Goal: Task Accomplishment & Management: Complete application form

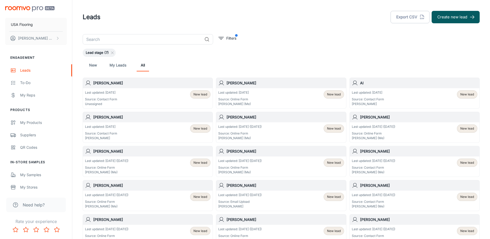
click at [118, 85] on h6 "[PERSON_NAME]" at bounding box center [151, 83] width 117 height 6
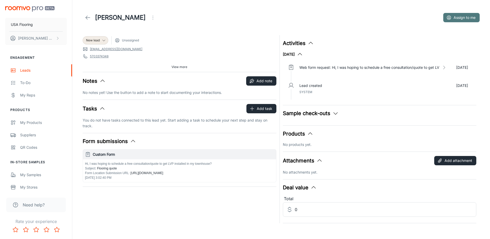
click at [473, 21] on button "Assign to me" at bounding box center [461, 17] width 36 height 9
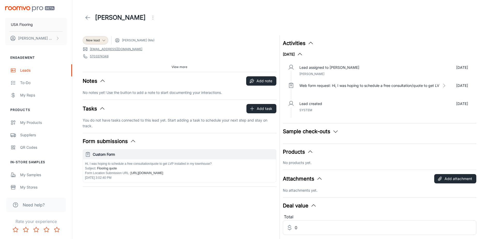
click at [92, 16] on link at bounding box center [88, 17] width 10 height 10
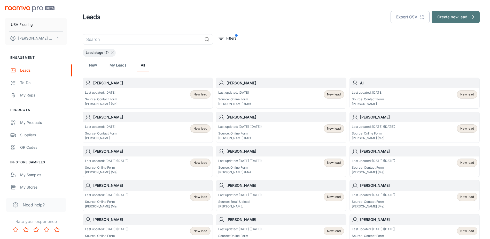
click at [448, 20] on button "Create new lead" at bounding box center [456, 17] width 48 height 12
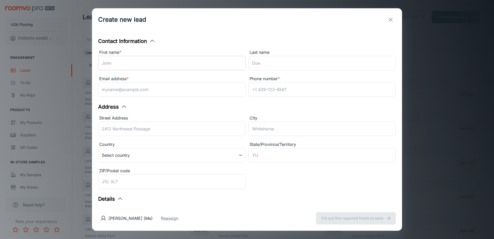
click at [128, 61] on input "First name *" at bounding box center [171, 63] width 147 height 14
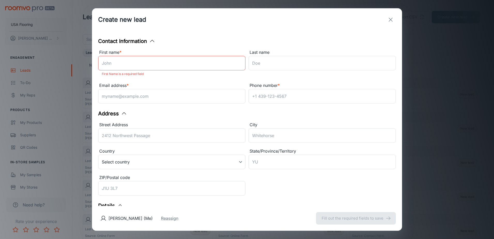
click at [121, 62] on input "First name *" at bounding box center [171, 63] width 147 height 14
paste input "[PERSON_NAME]"
type input "[PERSON_NAME]"
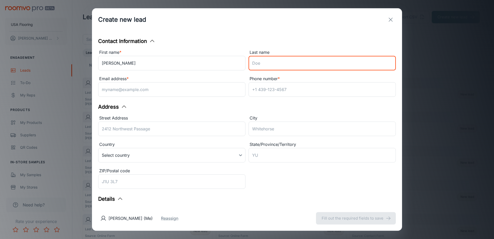
drag, startPoint x: 295, startPoint y: 61, endPoint x: 281, endPoint y: 68, distance: 15.8
click at [295, 61] on input "Last name" at bounding box center [322, 63] width 147 height 14
paste input "[PERSON_NAME]"
type input "[PERSON_NAME]"
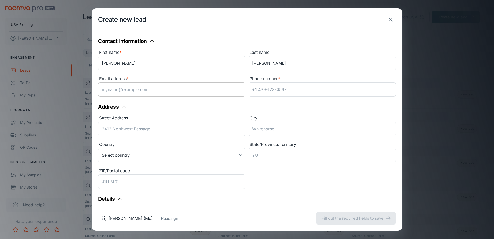
click at [198, 96] on input "Email address *" at bounding box center [171, 89] width 147 height 14
paste input "[EMAIL_ADDRESS][DOMAIN_NAME]"
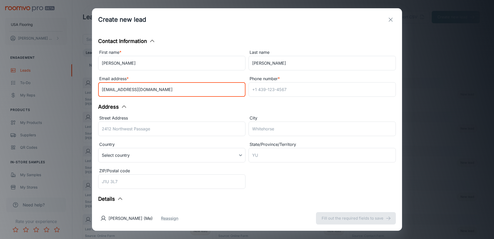
drag, startPoint x: 111, startPoint y: 89, endPoint x: 0, endPoint y: 89, distance: 111.1
click at [0, 89] on html "USA Flooring [PERSON_NAME] Engagement Leads To-do My Reps Products My Products …" at bounding box center [247, 119] width 494 height 239
type input "[EMAIL_ADDRESS][DOMAIN_NAME]"
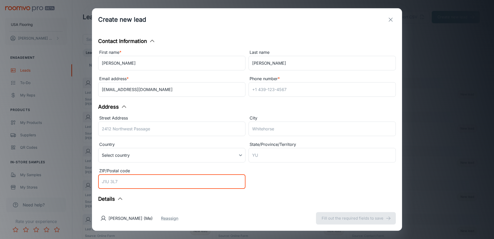
drag, startPoint x: 140, startPoint y: 181, endPoint x: 130, endPoint y: 182, distance: 10.7
click at [130, 182] on input "ZIP/Postal code" at bounding box center [171, 181] width 147 height 14
paste input "27517"
click at [136, 181] on input "27517" at bounding box center [171, 181] width 147 height 14
type input "27517"
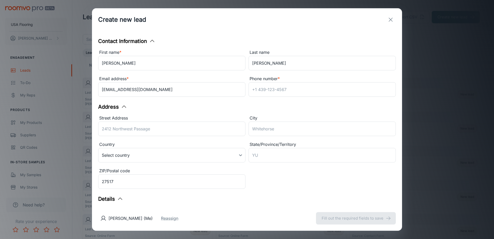
click at [236, 171] on div "ZIP/Postal code" at bounding box center [171, 170] width 147 height 7
click at [236, 174] on input "27517" at bounding box center [171, 181] width 147 height 14
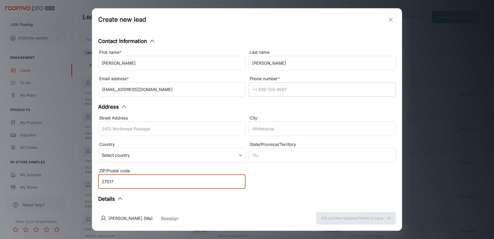
click at [292, 92] on input "Phone number *" at bounding box center [322, 89] width 147 height 14
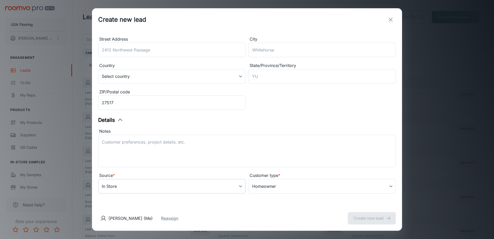
type input "No GIVEN"
click at [152, 189] on body "USA Flooring [PERSON_NAME] Engagement Leads To-do My Reps Products My Products …" at bounding box center [247, 119] width 494 height 239
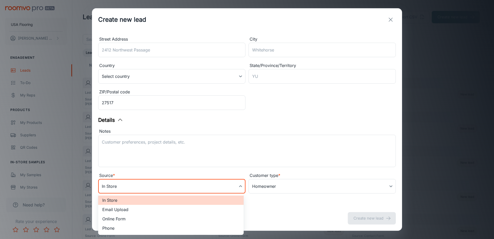
scroll to position [79, 0]
click at [135, 216] on li "Online Form" at bounding box center [170, 218] width 145 height 9
type input "online_form"
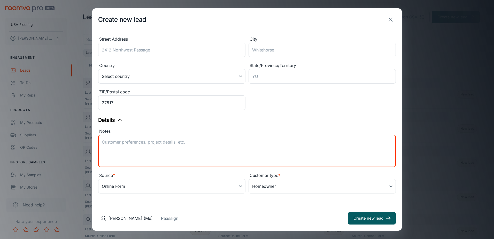
click at [158, 149] on textarea "Notes" at bounding box center [247, 151] width 290 height 24
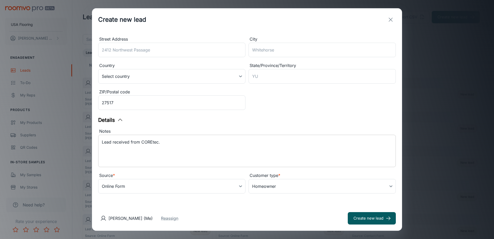
click at [150, 158] on textarea "Lead received from COREtec." at bounding box center [247, 151] width 290 height 24
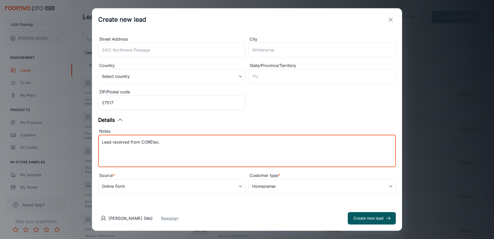
paste textarea "Samples purchased: SAND DOLLAR OAK VV810_05024"
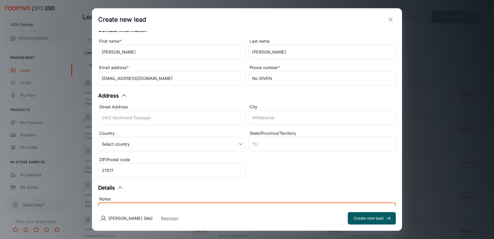
scroll to position [1, 0]
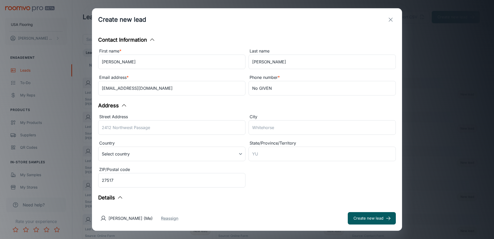
type textarea "Lead received from COREtec. Samples purchased: SAND DOLLAR OAK VV810_05024"
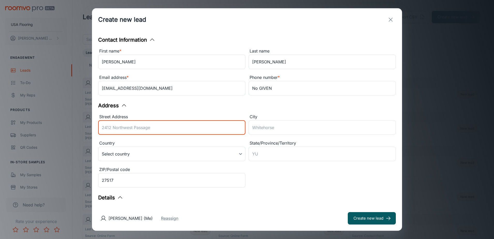
click at [156, 133] on input "Street Address" at bounding box center [171, 127] width 147 height 14
paste input "[STREET_ADDRESS]"
drag, startPoint x: 112, startPoint y: 127, endPoint x: -31, endPoint y: 127, distance: 142.6
click at [0, 127] on html "USA Flooring [PERSON_NAME] Engagement Leads To-do My Reps Products My Products …" at bounding box center [247, 119] width 494 height 239
type input "[STREET_ADDRESS]"
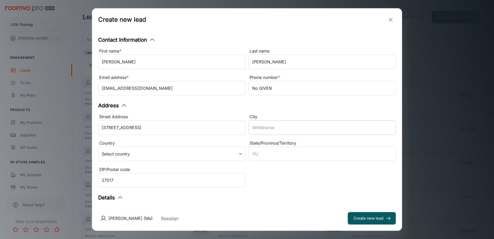
click at [252, 127] on input "City" at bounding box center [322, 127] width 147 height 14
paste input "[GEOGRAPHIC_DATA]"
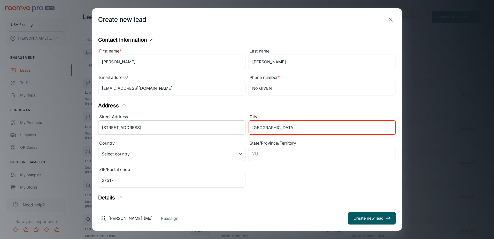
drag, startPoint x: 260, startPoint y: 127, endPoint x: 149, endPoint y: 132, distance: 110.4
click at [150, 132] on div "Street Address [STREET_ADDRESS][GEOGRAPHIC_DATA] ​ Country Select country ​ Sta…" at bounding box center [245, 149] width 301 height 79
type input "[GEOGRAPHIC_DATA]"
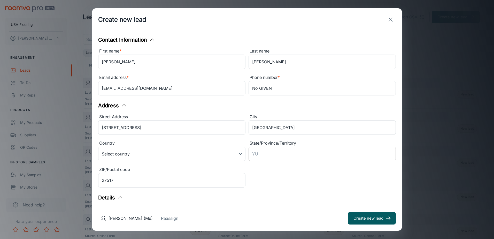
click at [287, 150] on input "State/Province/Territory" at bounding box center [322, 153] width 147 height 14
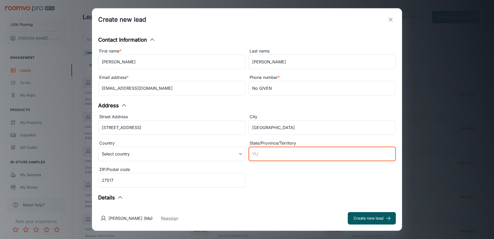
paste input "NC"
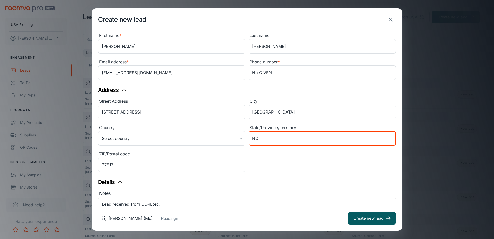
scroll to position [79, 0]
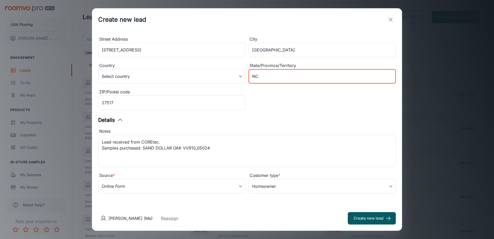
type input "NC"
click at [257, 111] on div "Street Address [GEOGRAPHIC_DATA] ​ Country Select country ​ State/Province/Terr…" at bounding box center [245, 72] width 301 height 79
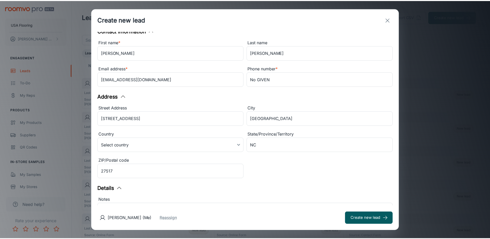
scroll to position [0, 0]
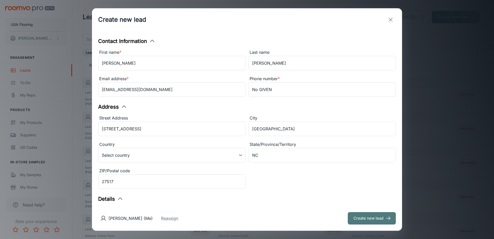
click at [357, 223] on button "Create new lead" at bounding box center [372, 218] width 48 height 12
type input "in_store"
